Goal: Find specific page/section: Find specific page/section

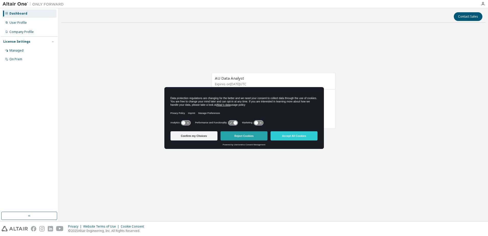
click at [243, 134] on button "Reject Cookies" at bounding box center [243, 135] width 47 height 9
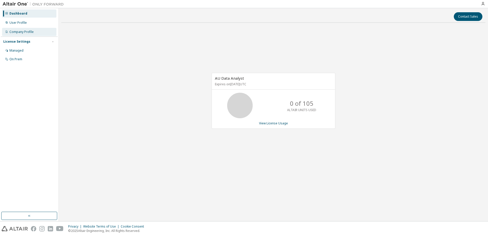
click at [16, 31] on div "Company Profile" at bounding box center [21, 32] width 24 height 4
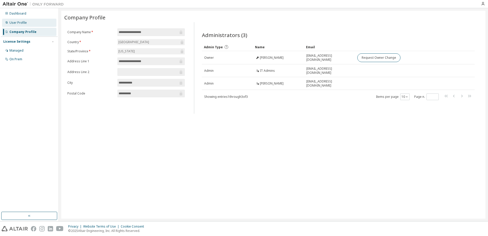
click at [19, 24] on div "User Profile" at bounding box center [17, 23] width 17 height 4
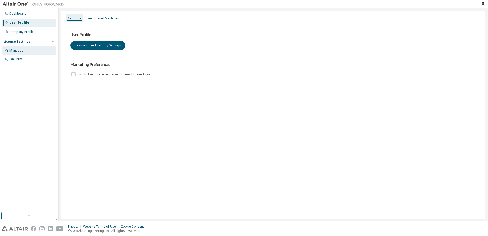
click at [17, 50] on div "Managed" at bounding box center [16, 50] width 14 height 4
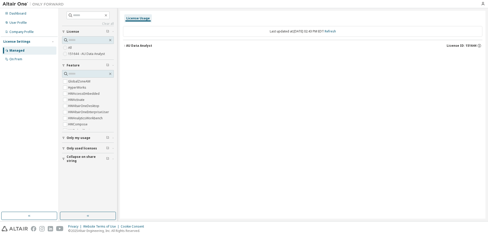
click at [15, 49] on div "Managed" at bounding box center [16, 50] width 15 height 4
click at [23, 31] on div "Company Profile" at bounding box center [21, 32] width 24 height 4
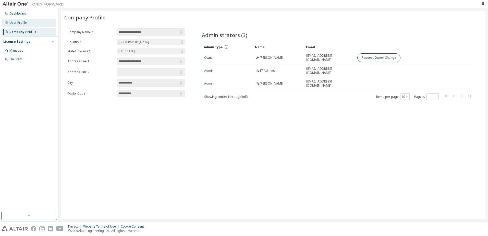
click at [15, 24] on div "User Profile" at bounding box center [17, 23] width 17 height 4
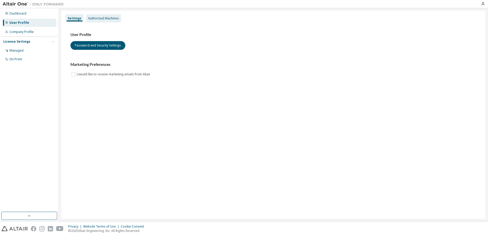
click at [98, 16] on div "Authorized Machines" at bounding box center [103, 18] width 31 height 4
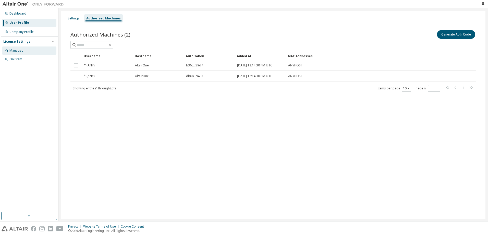
click at [16, 51] on div "Managed" at bounding box center [16, 50] width 14 height 4
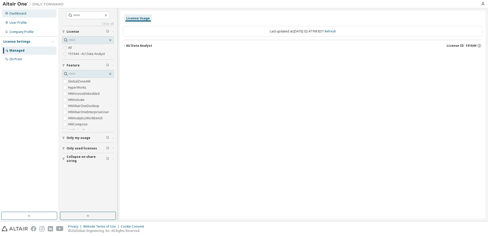
click at [16, 14] on div "Dashboard" at bounding box center [17, 13] width 17 height 4
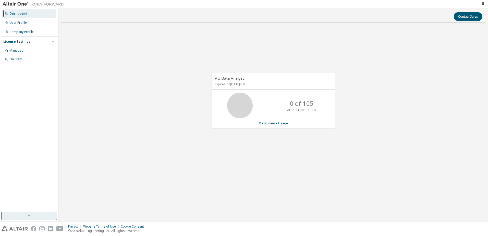
click at [29, 213] on button "button" at bounding box center [29, 215] width 56 height 8
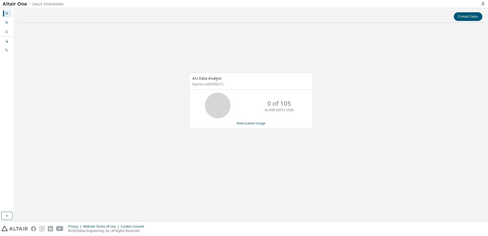
click at [3, 10] on div "Dashboard" at bounding box center [7, 13] width 10 height 8
click at [8, 213] on icon "button" at bounding box center [7, 215] width 4 height 4
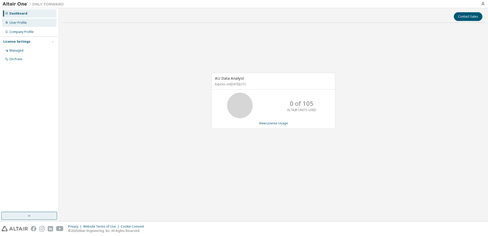
click at [21, 22] on div "User Profile" at bounding box center [17, 23] width 17 height 4
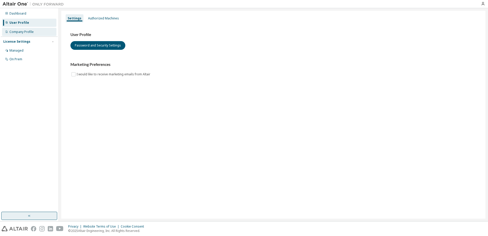
click at [17, 31] on div "Company Profile" at bounding box center [21, 32] width 24 height 4
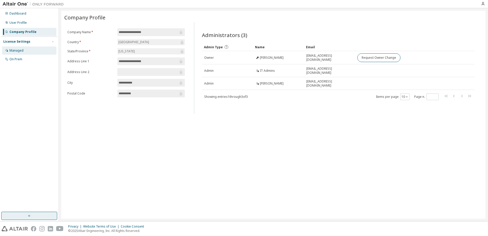
click at [18, 51] on div "Managed" at bounding box center [16, 50] width 14 height 4
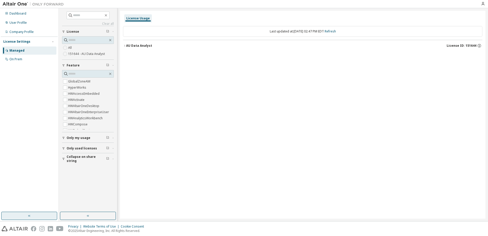
click at [483, 1] on div at bounding box center [482, 4] width 10 height 8
click at [483, 2] on icon "button" at bounding box center [482, 4] width 4 height 4
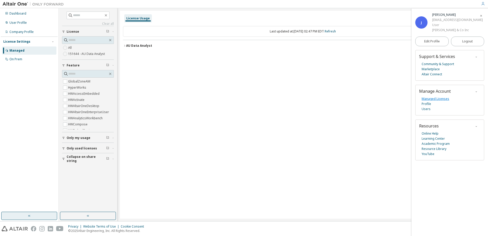
click at [429, 97] on link "Managed Licenses" at bounding box center [435, 98] width 28 height 5
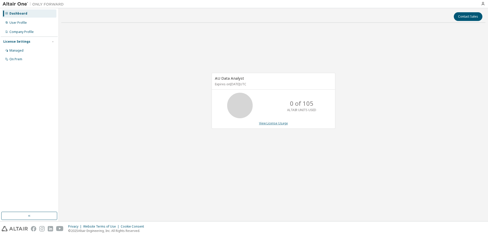
click at [270, 123] on link "View License Usage" at bounding box center [273, 123] width 29 height 4
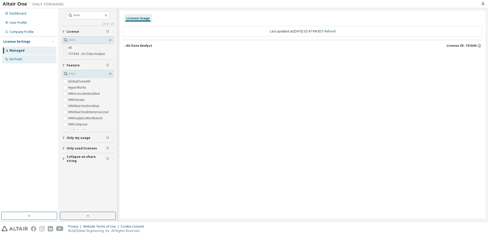
click at [11, 57] on div "On Prem" at bounding box center [15, 59] width 13 height 4
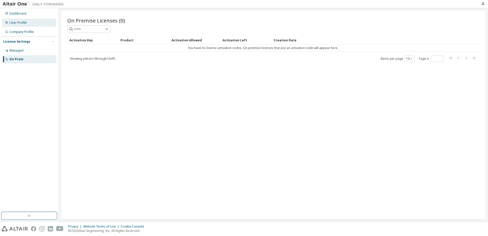
click at [12, 21] on div "User Profile" at bounding box center [17, 23] width 17 height 4
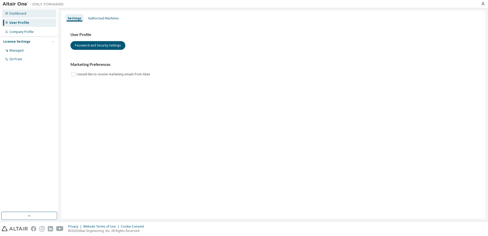
click at [16, 14] on div "Dashboard" at bounding box center [17, 13] width 17 height 4
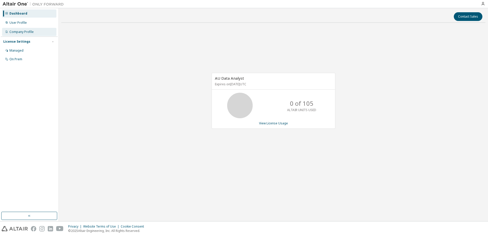
click at [25, 29] on div "Company Profile" at bounding box center [29, 32] width 54 height 8
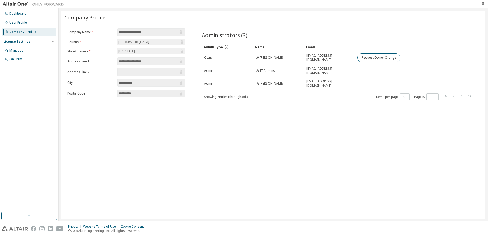
click at [481, 3] on icon "button" at bounding box center [482, 4] width 4 height 4
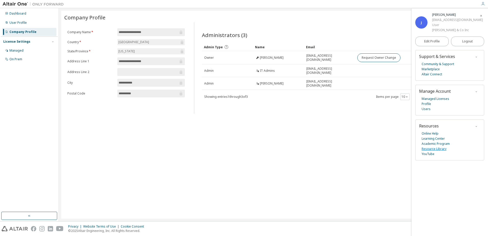
click at [428, 146] on link "Resource Library" at bounding box center [433, 148] width 25 height 5
